Goal: Find specific fact: Find specific fact

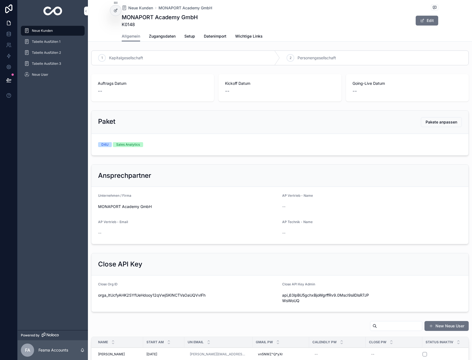
click at [142, 8] on span "Neue Kunden" at bounding box center [140, 7] width 25 height 5
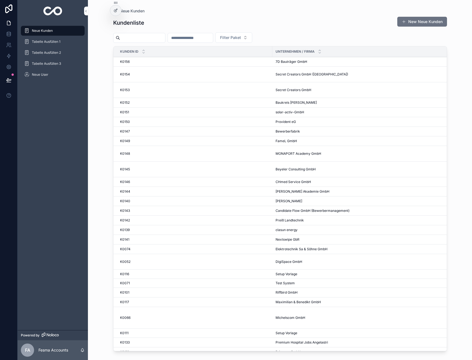
click at [210, 39] on input "scrollable content" at bounding box center [190, 38] width 45 height 8
type input "**"
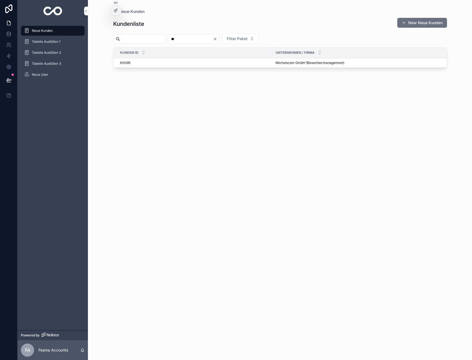
click at [300, 62] on span "Michelscom GmbH (Bewerbermanagement)" at bounding box center [309, 63] width 69 height 4
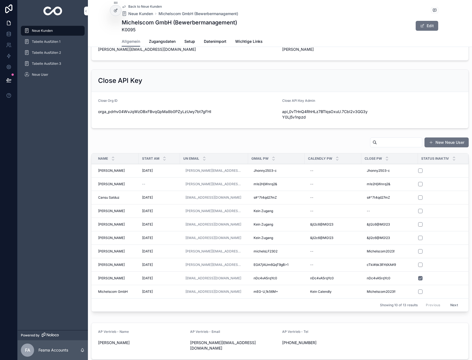
scroll to position [192, 0]
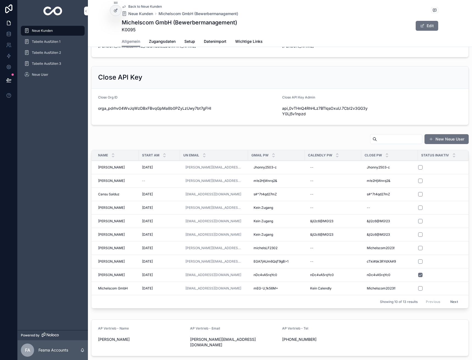
click at [107, 249] on span "[PERSON_NAME]" at bounding box center [111, 248] width 27 height 4
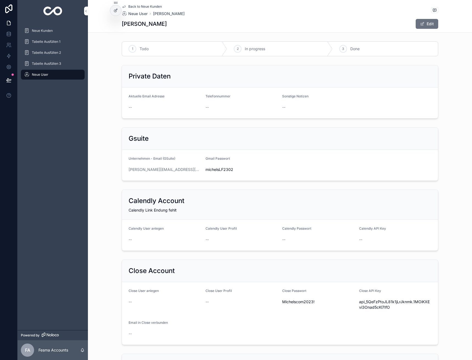
click at [157, 170] on link "[PERSON_NAME][EMAIL_ADDRESS][DOMAIN_NAME]" at bounding box center [165, 169] width 72 height 5
drag, startPoint x: 180, startPoint y: 171, endPoint x: 124, endPoint y: 171, distance: 55.7
click at [124, 171] on form "Unternehmen - Email (GSuite) [PERSON_NAME][EMAIL_ADDRESS][DOMAIN_NAME] Gmail Pa…" at bounding box center [280, 165] width 316 height 31
copy link "[PERSON_NAME][EMAIL_ADDRESS][DOMAIN_NAME]"
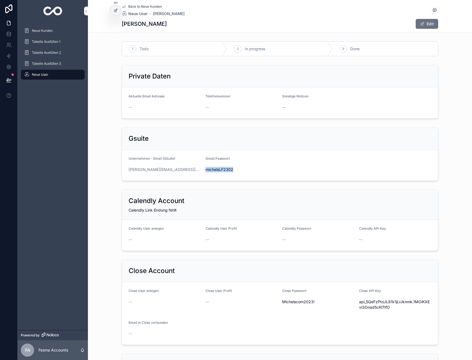
drag, startPoint x: 231, startPoint y: 170, endPoint x: 204, endPoint y: 173, distance: 27.9
click at [205, 173] on div "michelsLF2302" at bounding box center [241, 169] width 72 height 9
copy span "michelsLF2302"
click at [313, 299] on span "Michelscom2023!" at bounding box center [318, 301] width 72 height 5
drag, startPoint x: 315, startPoint y: 301, endPoint x: 279, endPoint y: 303, distance: 36.0
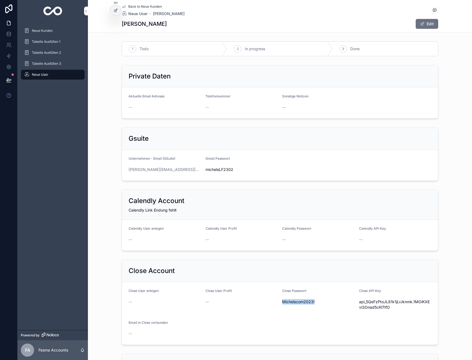
click at [279, 303] on form "Close User anlegen -- Close User Profil -- Close Passwort [SECURITY_DATA] Close…" at bounding box center [280, 313] width 316 height 63
copy span "Michelscom2023!"
click at [36, 28] on div "Neue Kunden" at bounding box center [52, 30] width 57 height 9
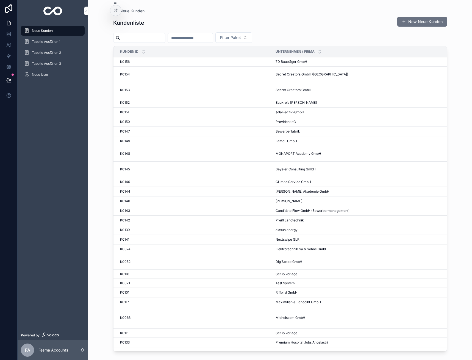
click at [196, 36] on input "scrollable content" at bounding box center [190, 38] width 45 height 8
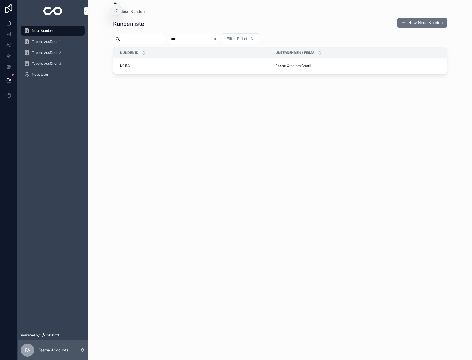
type input "***"
click at [133, 66] on div "K0153 K0153" at bounding box center [194, 66] width 149 height 4
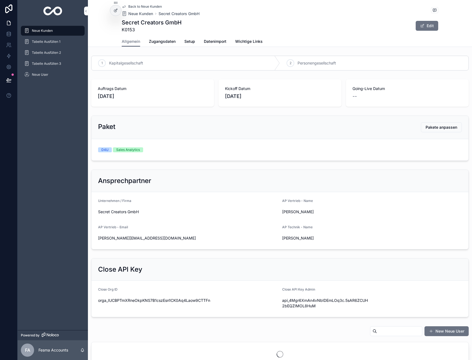
click at [155, 42] on span "Zugangsdaten" at bounding box center [162, 41] width 27 height 5
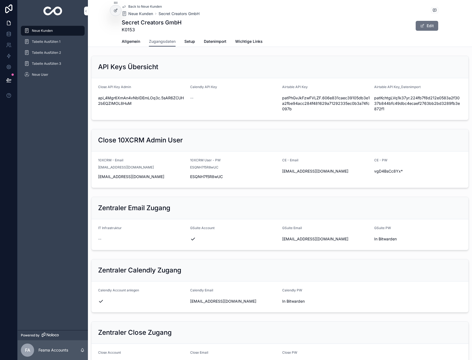
click at [0, 0] on icon "scrollable content" at bounding box center [0, 0] width 0 height 0
